Goal: Navigation & Orientation: Find specific page/section

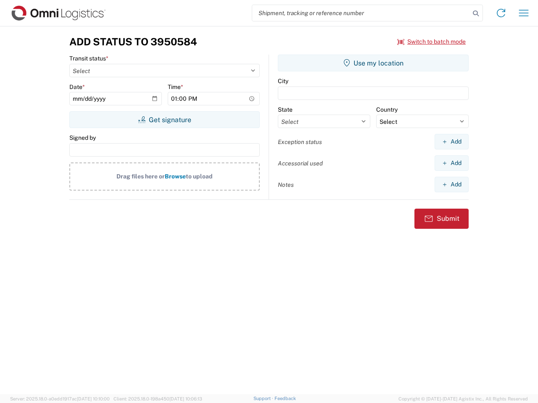
click at [361, 13] on input "search" at bounding box center [361, 13] width 218 height 16
click at [476, 13] on icon at bounding box center [476, 14] width 12 height 12
click at [501, 13] on icon at bounding box center [500, 12] width 13 height 13
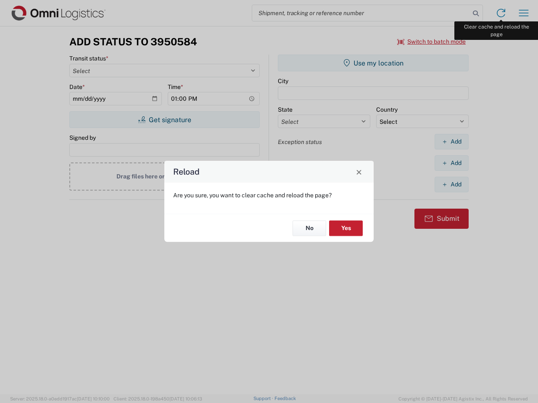
click at [524, 13] on div "Reload Are you sure, you want to clear cache and reload the page? No Yes" at bounding box center [269, 201] width 538 height 403
click at [432, 42] on div "Reload Are you sure, you want to clear cache and reload the page? No Yes" at bounding box center [269, 201] width 538 height 403
click at [164, 120] on div "Reload Are you sure, you want to clear cache and reload the page? No Yes" at bounding box center [269, 201] width 538 height 403
click at [373, 63] on div "Reload Are you sure, you want to clear cache and reload the page? No Yes" at bounding box center [269, 201] width 538 height 403
click at [451, 142] on div "Reload Are you sure, you want to clear cache and reload the page? No Yes" at bounding box center [269, 201] width 538 height 403
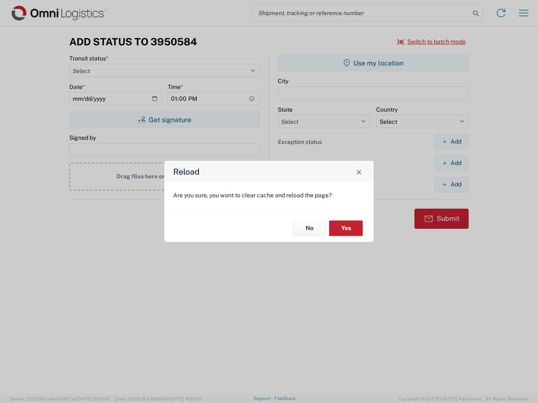
click at [451, 163] on div "Reload Are you sure, you want to clear cache and reload the page? No Yes" at bounding box center [269, 201] width 538 height 403
click at [451, 184] on div "Reload Are you sure, you want to clear cache and reload the page? No Yes" at bounding box center [269, 201] width 538 height 403
